Goal: Task Accomplishment & Management: Use online tool/utility

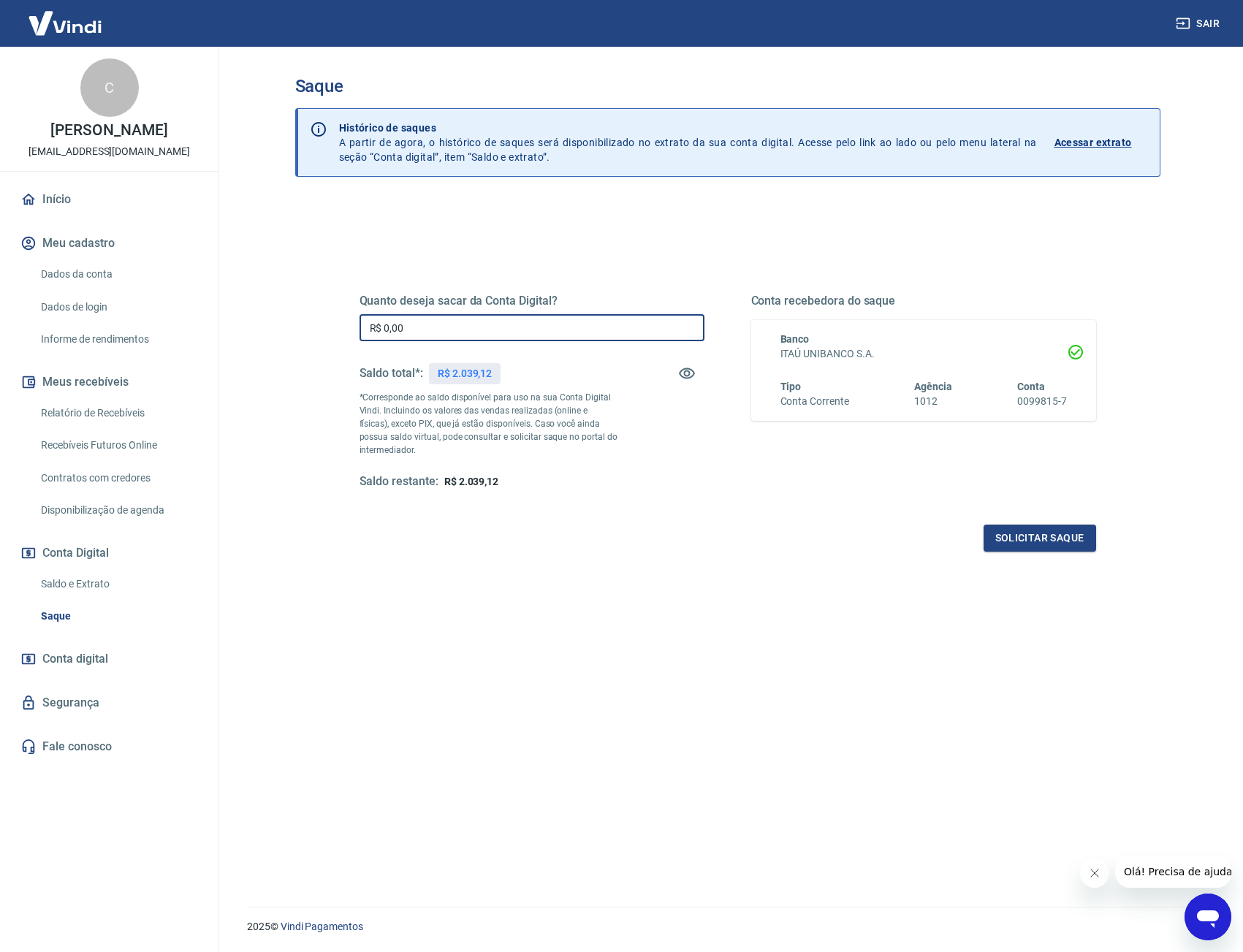
drag, startPoint x: 449, startPoint y: 319, endPoint x: 243, endPoint y: 315, distance: 206.0
click at [241, 320] on main "Saque Histórico de saques A partir de agora, o histórico de saques será disponi…" at bounding box center [727, 499] width 1031 height 906
type input "R$ 2.039,12"
click at [1057, 538] on button "Solicitar saque" at bounding box center [1039, 538] width 112 height 27
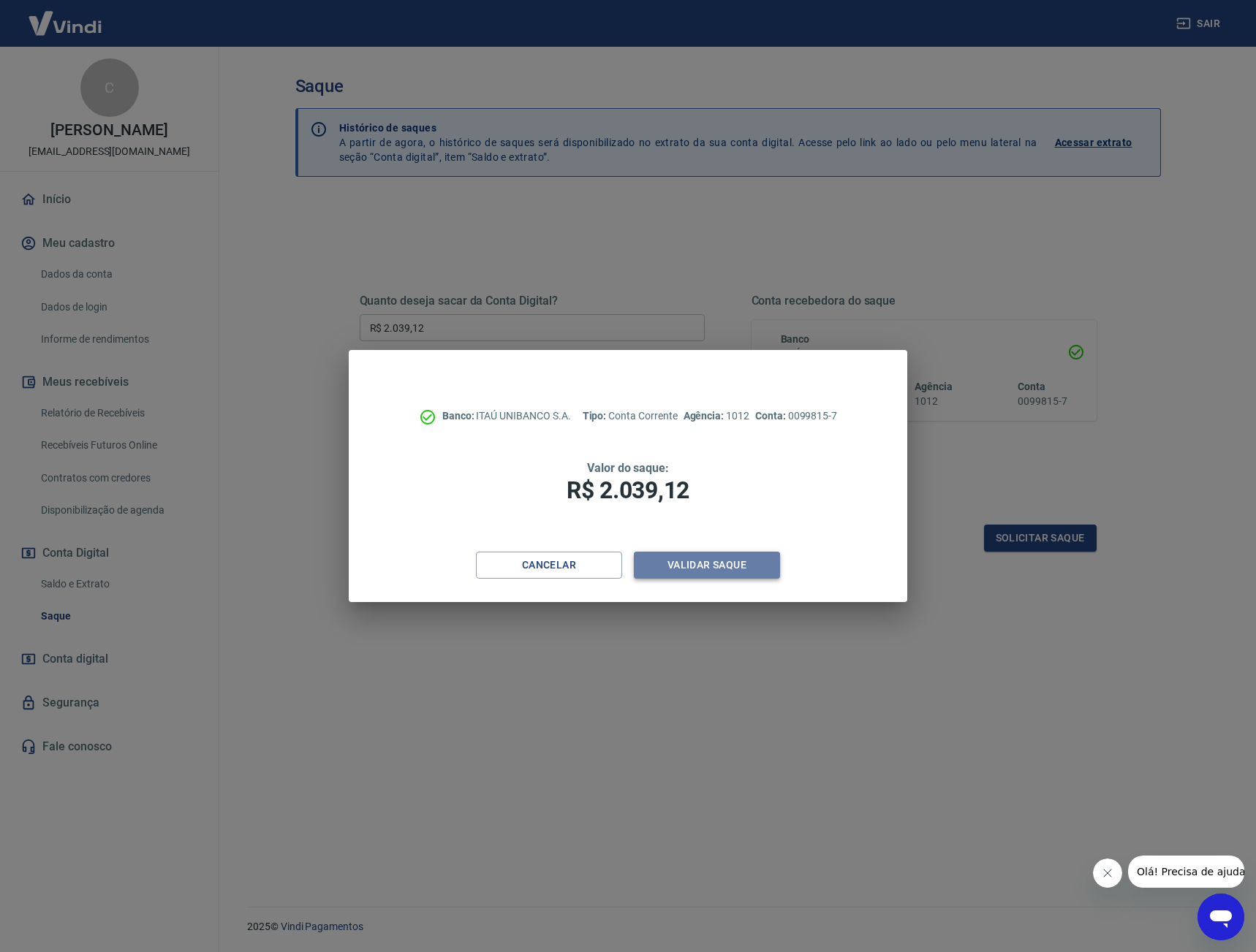
click at [723, 568] on button "Validar saque" at bounding box center [706, 565] width 146 height 27
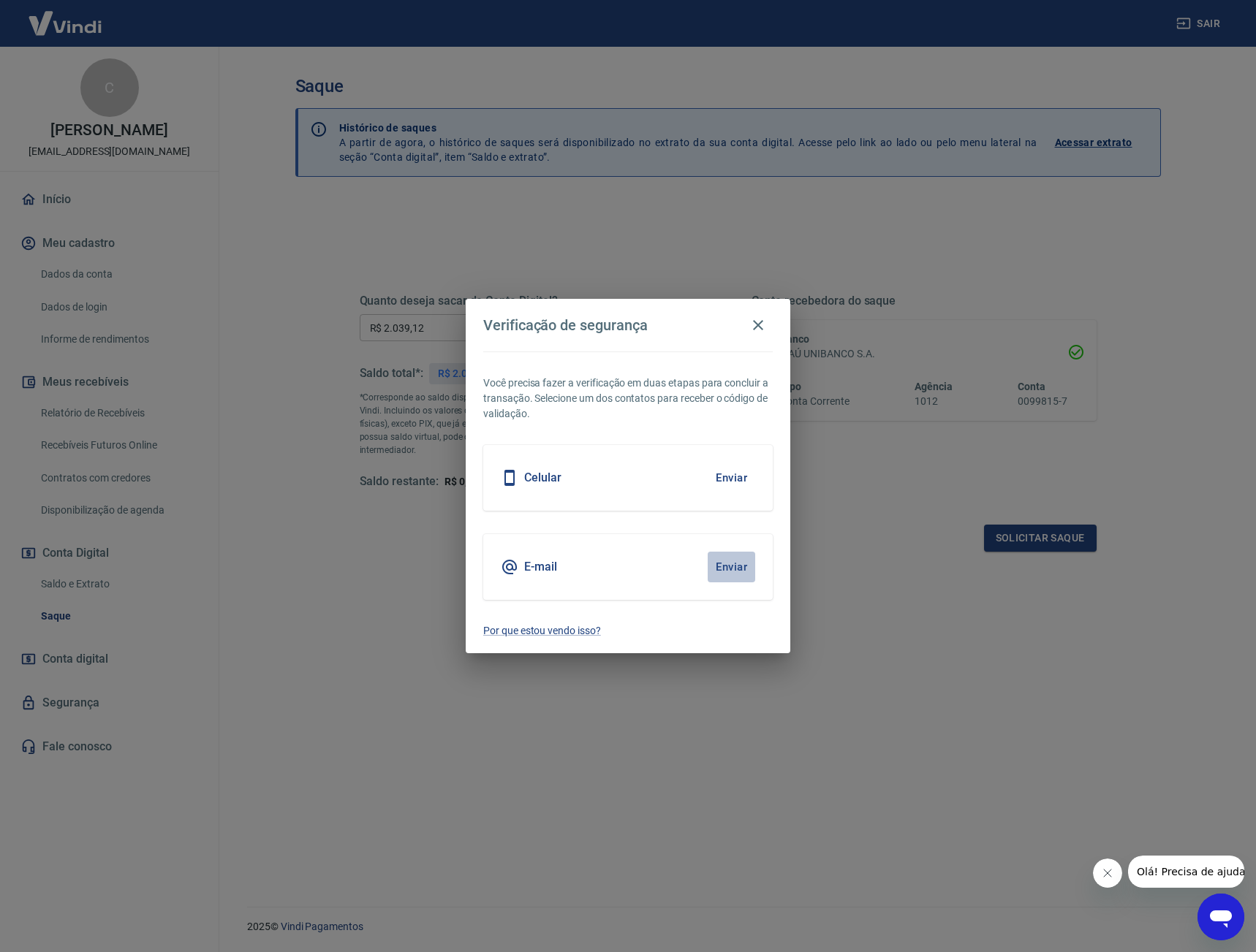
click at [720, 562] on button "Enviar" at bounding box center [731, 567] width 47 height 30
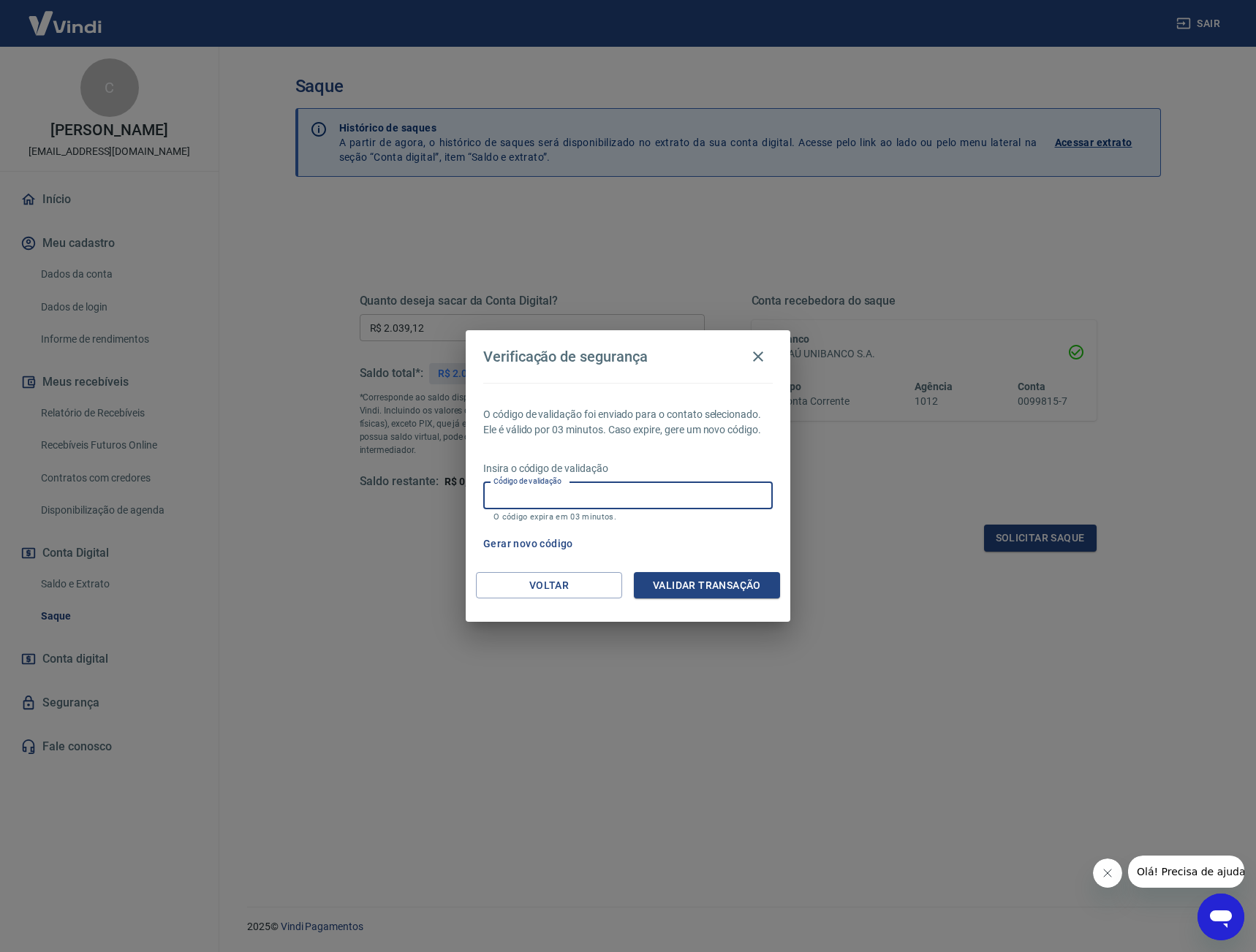
click at [672, 482] on input "Código de validação" at bounding box center [628, 496] width 289 height 27
type input "590315"
click at [735, 589] on button "Validar transação" at bounding box center [706, 586] width 146 height 27
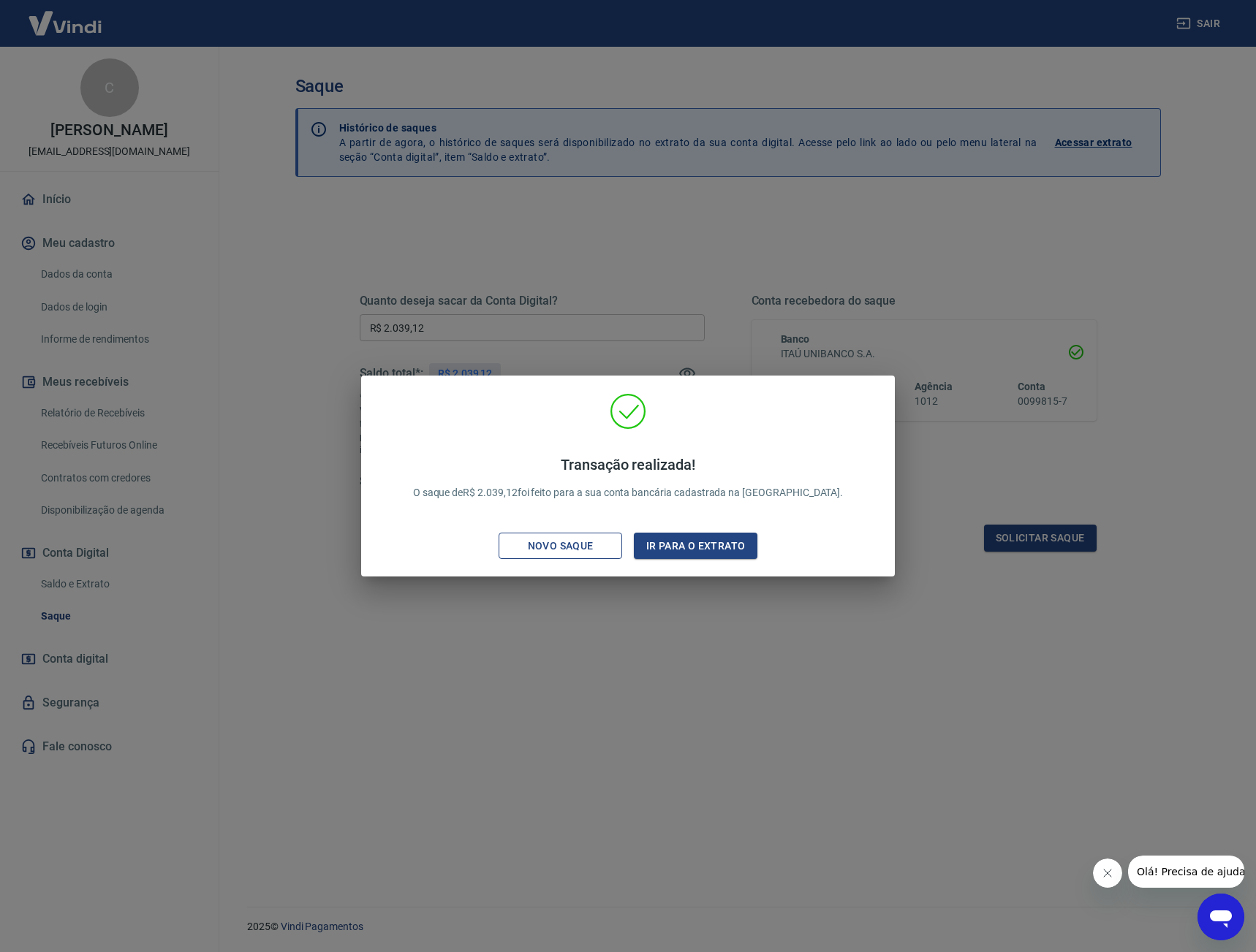
click at [552, 539] on div "Novo saque" at bounding box center [561, 546] width 101 height 19
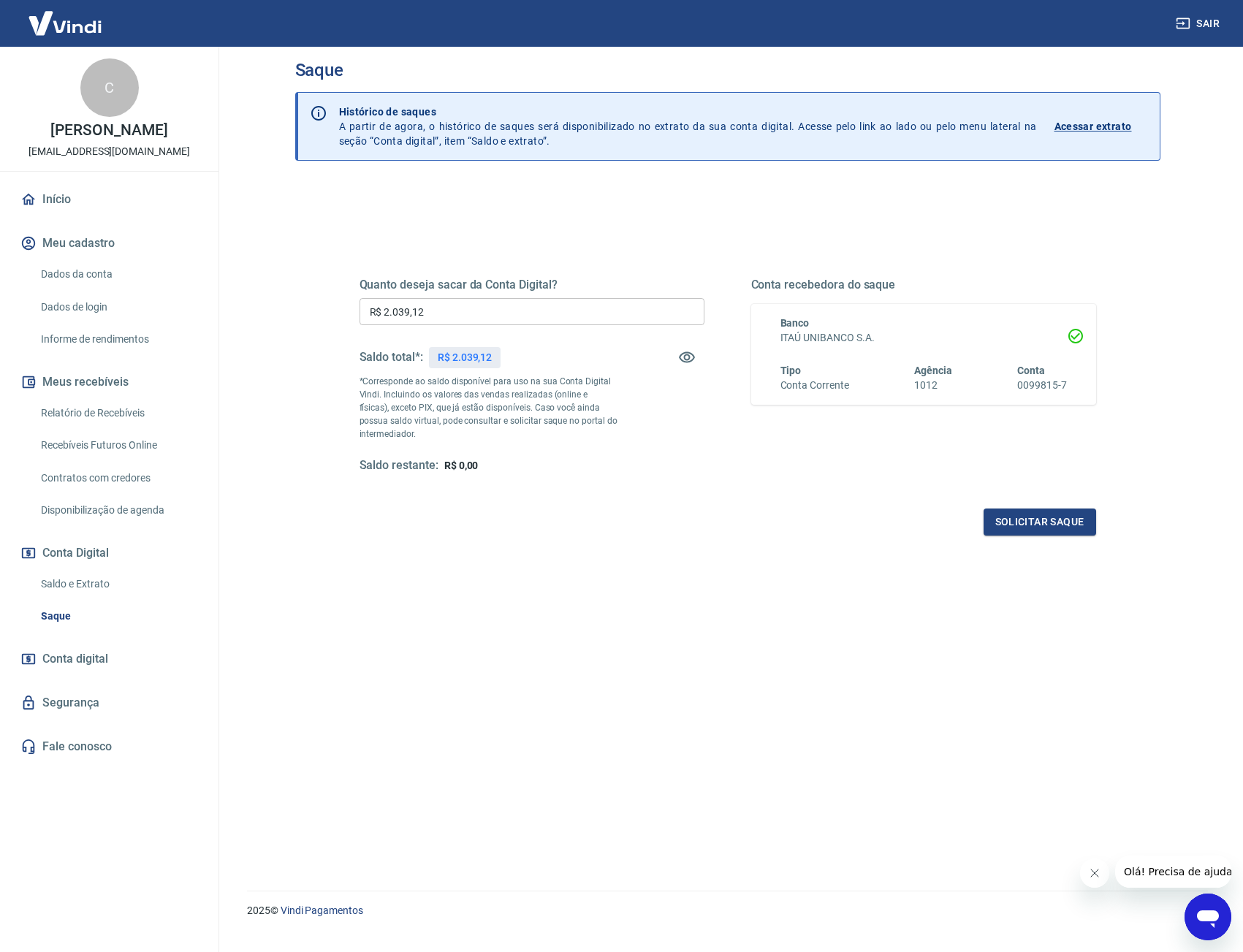
scroll to position [44, 0]
